Goal: Information Seeking & Learning: Learn about a topic

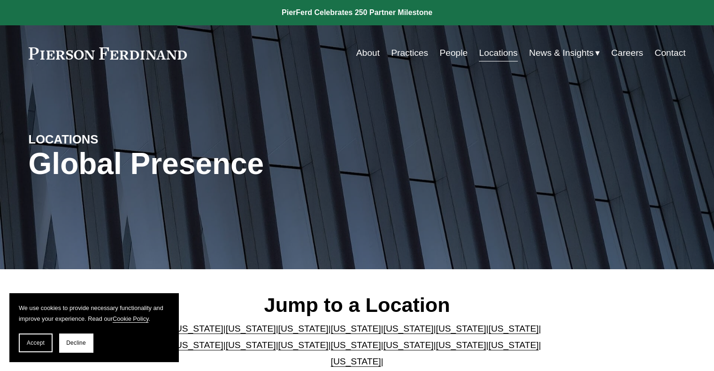
click at [446, 52] on link "People" at bounding box center [453, 53] width 28 height 18
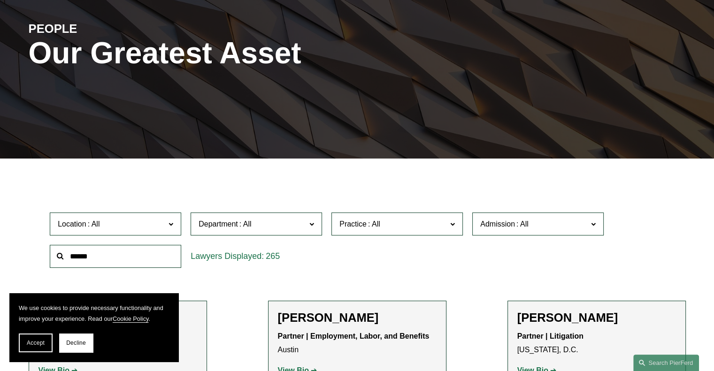
scroll to position [188, 0]
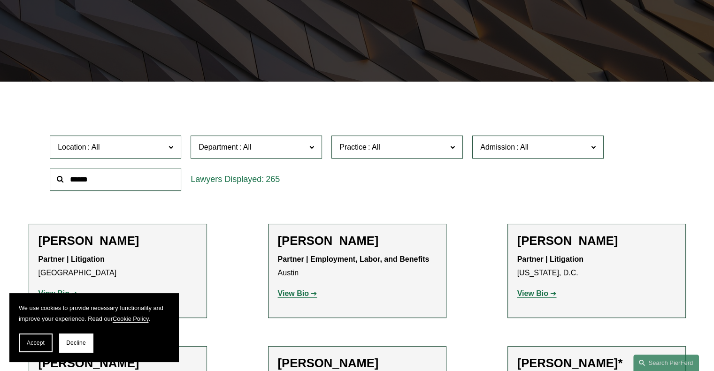
click at [98, 183] on input "text" at bounding box center [115, 179] width 131 height 23
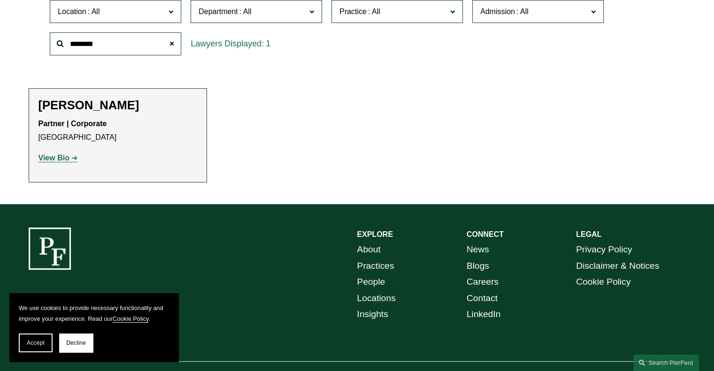
scroll to position [328, 0]
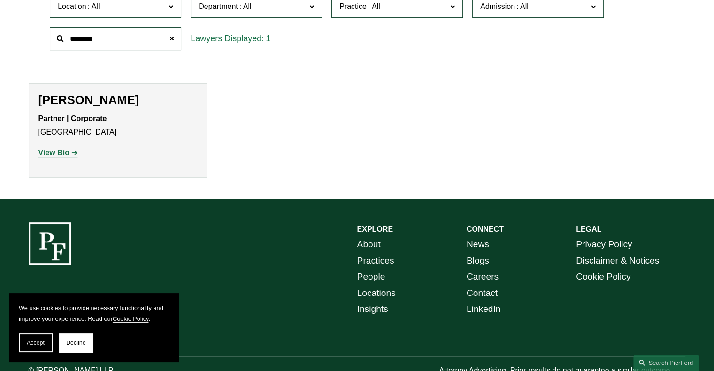
click at [60, 156] on strong "View Bio" at bounding box center [53, 153] width 31 height 8
drag, startPoint x: 100, startPoint y: 39, endPoint x: 38, endPoint y: 40, distance: 62.4
click at [38, 40] on div "Location All Atlanta Austin Bellevue Boston Charlotte Chicago Cincinnati Clevel…" at bounding box center [357, 22] width 657 height 64
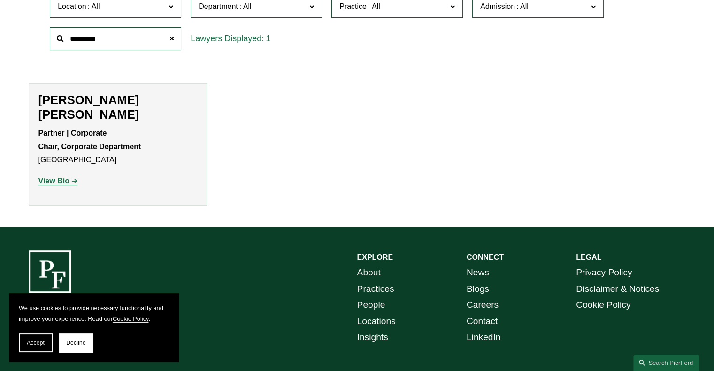
click at [53, 177] on strong "View Bio" at bounding box center [53, 181] width 31 height 8
drag, startPoint x: 111, startPoint y: 38, endPoint x: -13, endPoint y: 48, distance: 124.2
click at [0, 48] on html "We use cookies to provide necessary functionality and improve your experience. …" at bounding box center [357, 51] width 714 height 758
type input "*****"
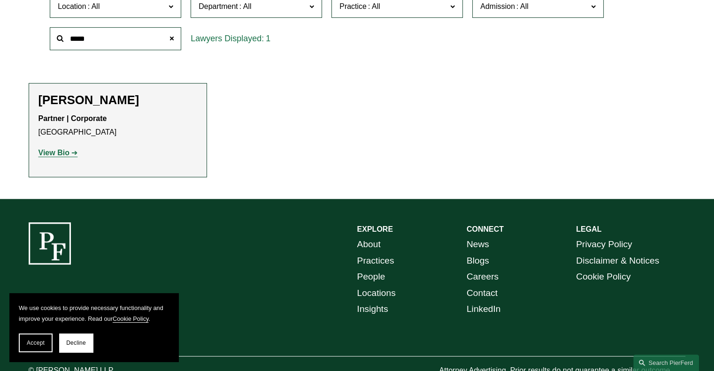
click at [59, 152] on strong "View Bio" at bounding box center [53, 153] width 31 height 8
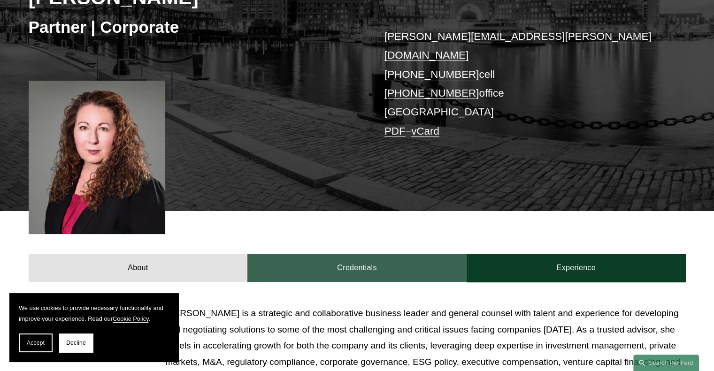
scroll to position [141, 0]
